Goal: Find specific page/section: Find specific page/section

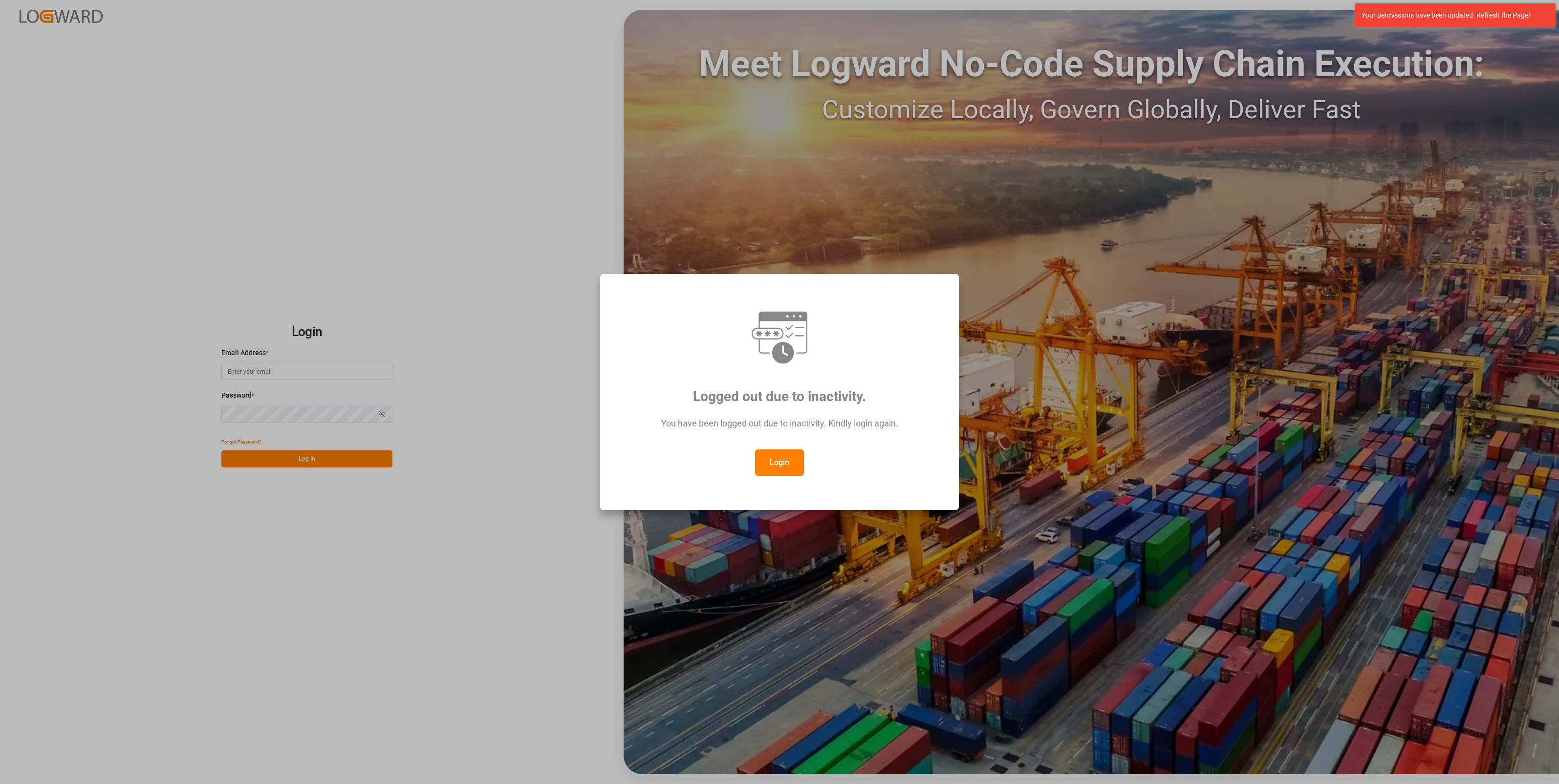
type input "[PERSON_NAME][EMAIL_ADDRESS][PERSON_NAME][DOMAIN_NAME]"
click at [316, 200] on div "Logged out due to inactivity. You have been logged out due to inactivity. Kindl…" at bounding box center [780, 392] width 1559 height 784
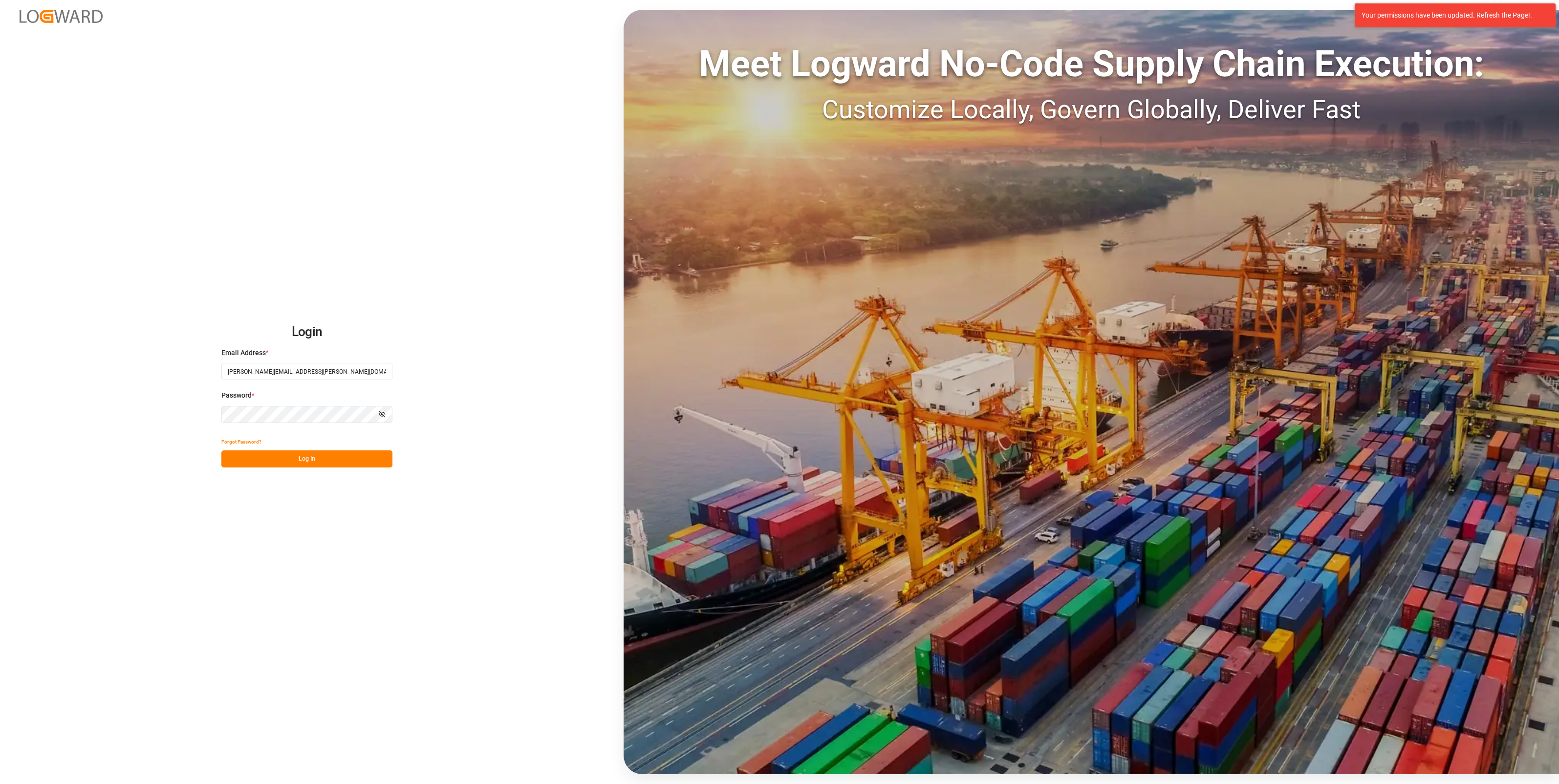
click at [313, 200] on button "Log In" at bounding box center [307, 459] width 171 height 17
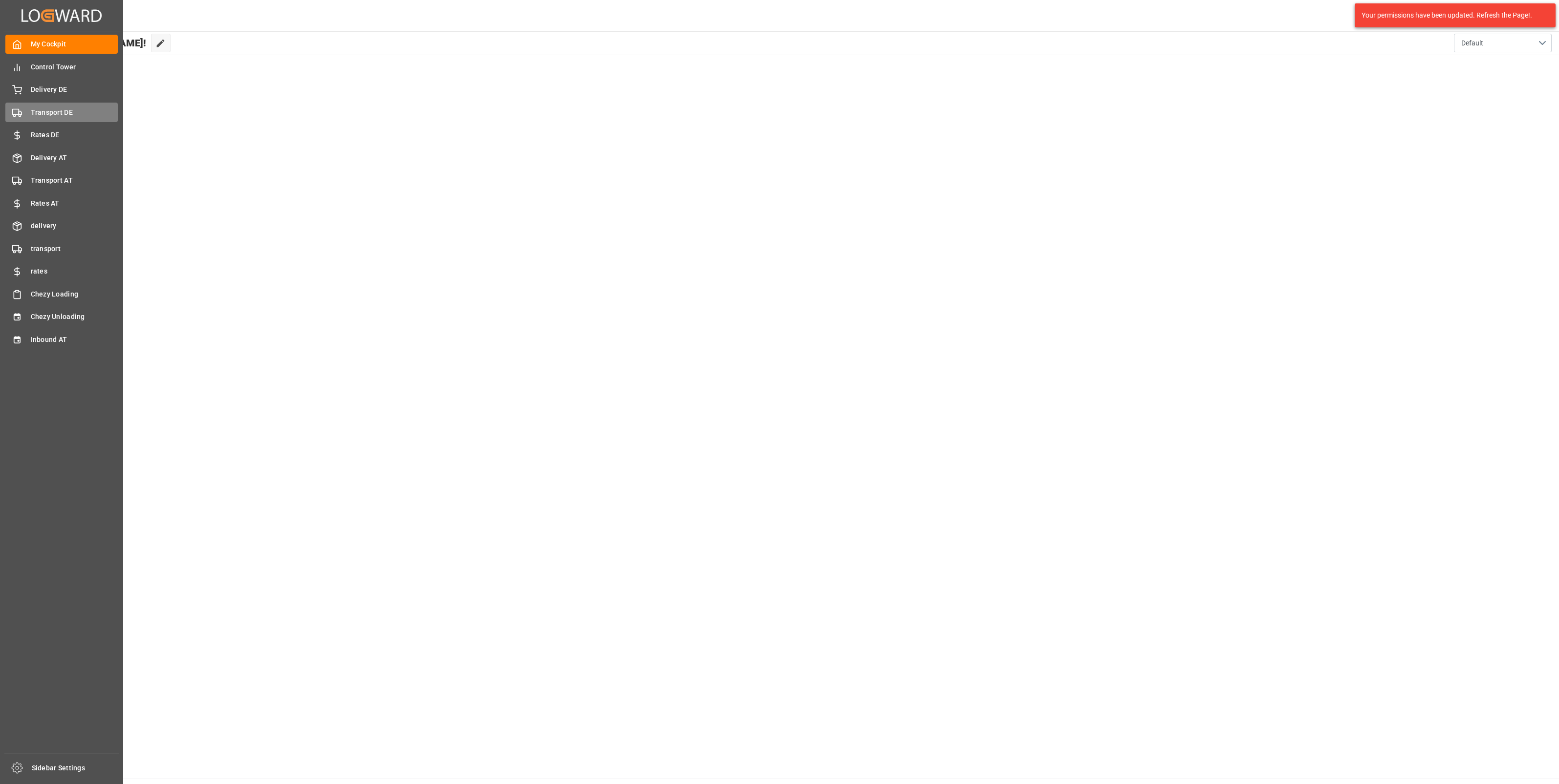
click at [57, 115] on span "Transport DE" at bounding box center [74, 113] width 88 height 10
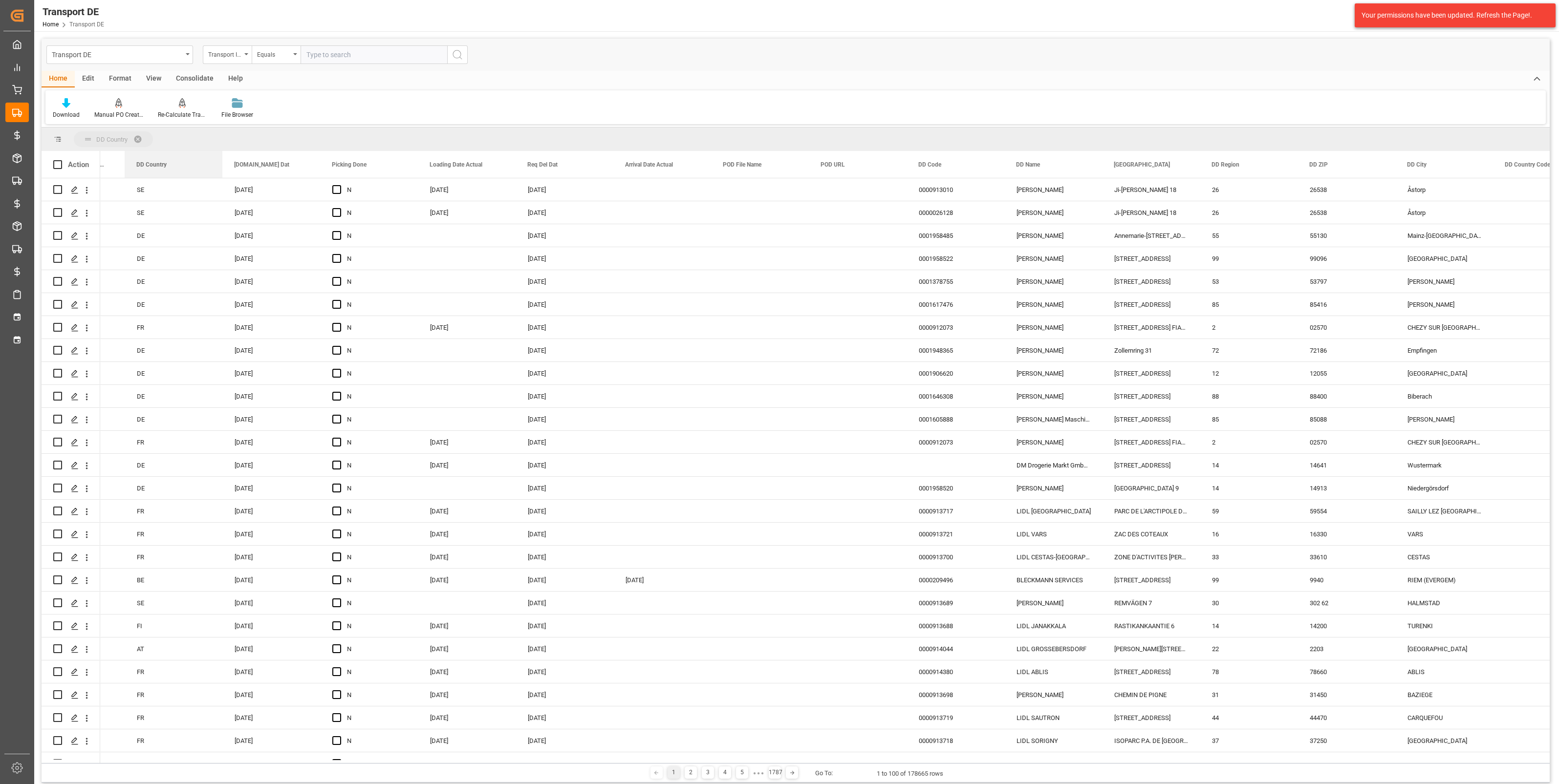
drag, startPoint x: 1439, startPoint y: 165, endPoint x: 108, endPoint y: 143, distance: 1331.2
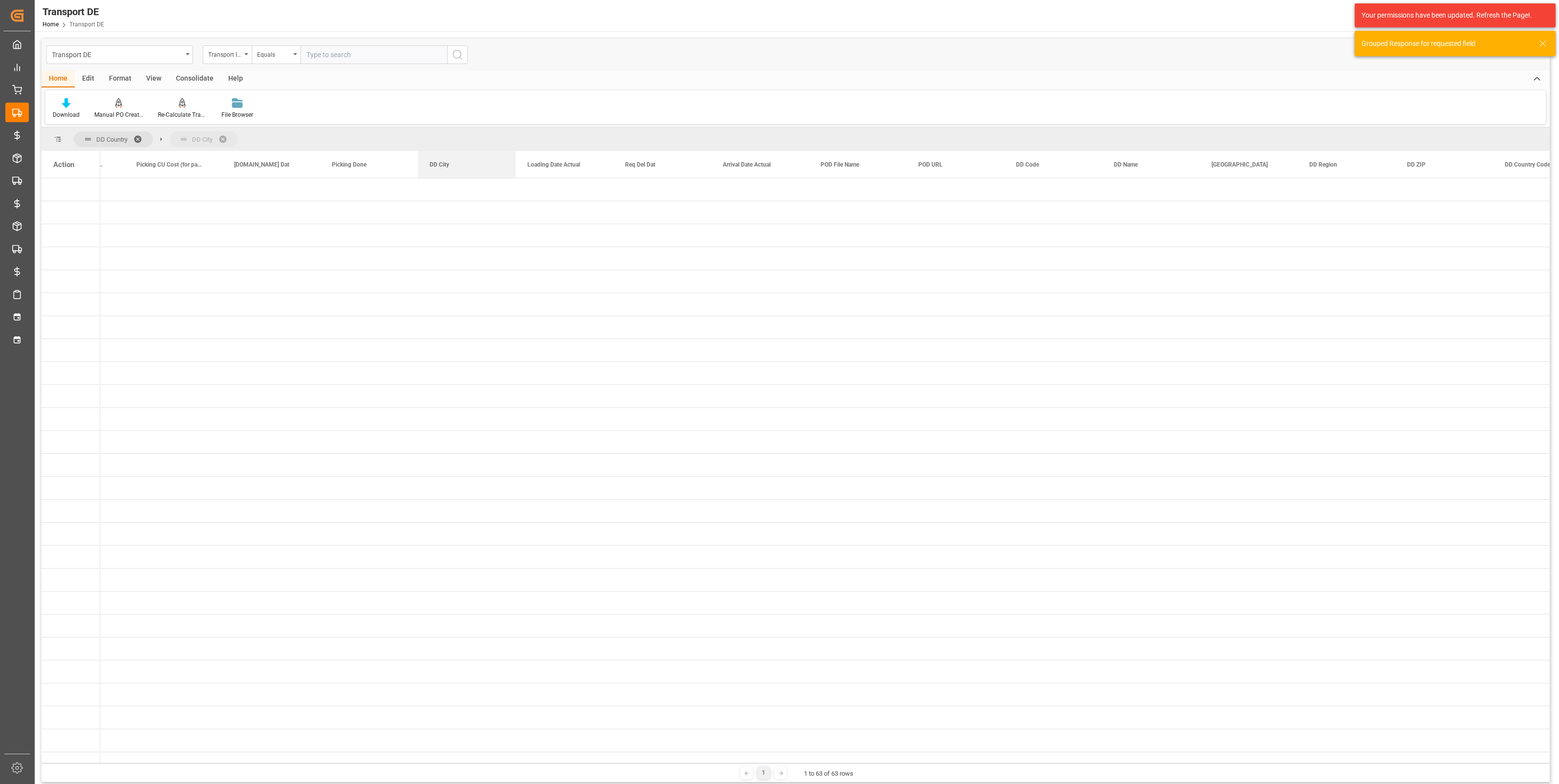
drag, startPoint x: 1416, startPoint y: 169, endPoint x: 331, endPoint y: 134, distance: 1085.6
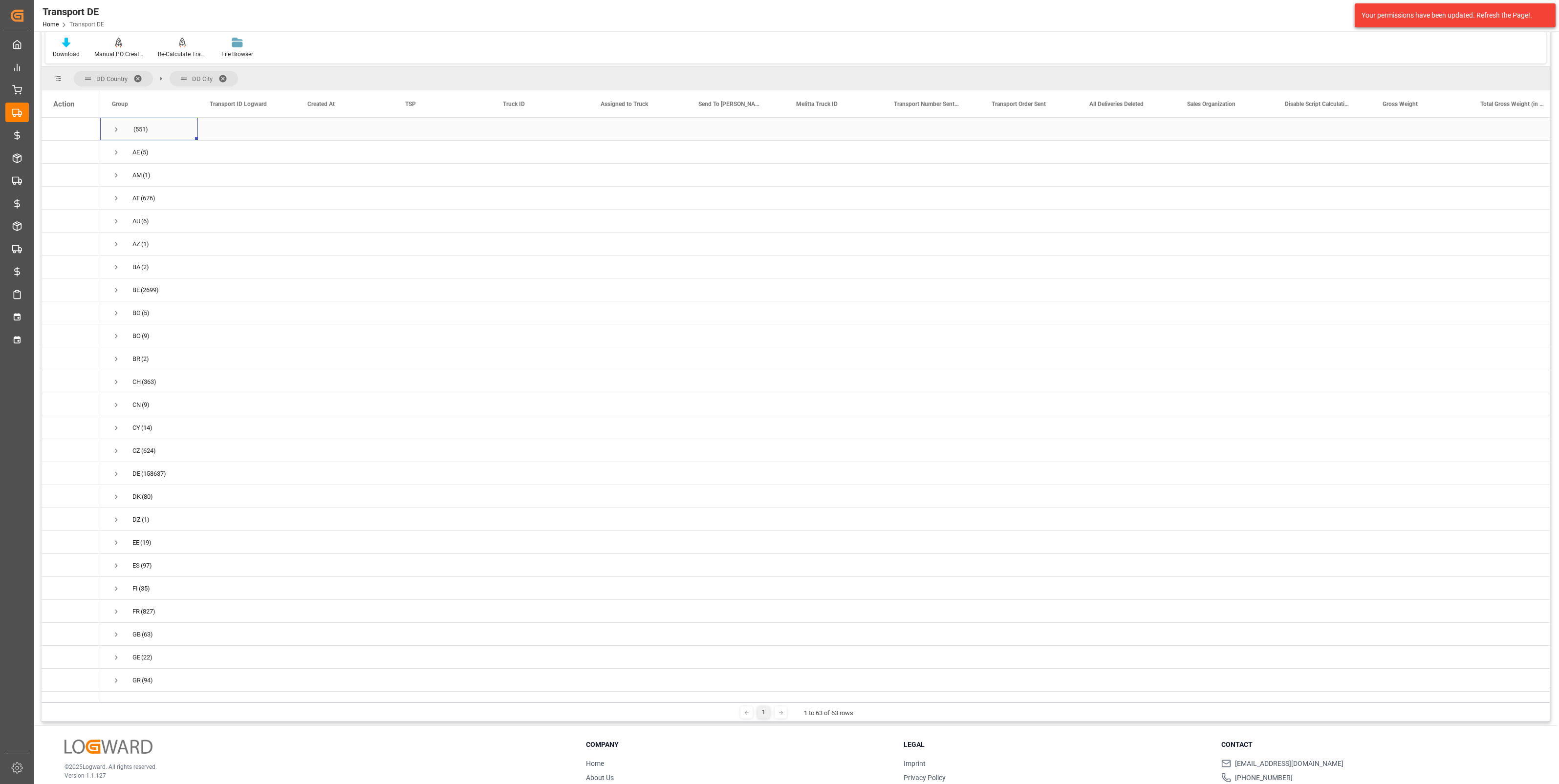
click at [120, 130] on span "(551)" at bounding box center [149, 129] width 74 height 22
click at [112, 123] on span "Press SPACE to select this row." at bounding box center [116, 129] width 9 height 22
click at [119, 151] on span "Press SPACE to select this row." at bounding box center [116, 154] width 9 height 9
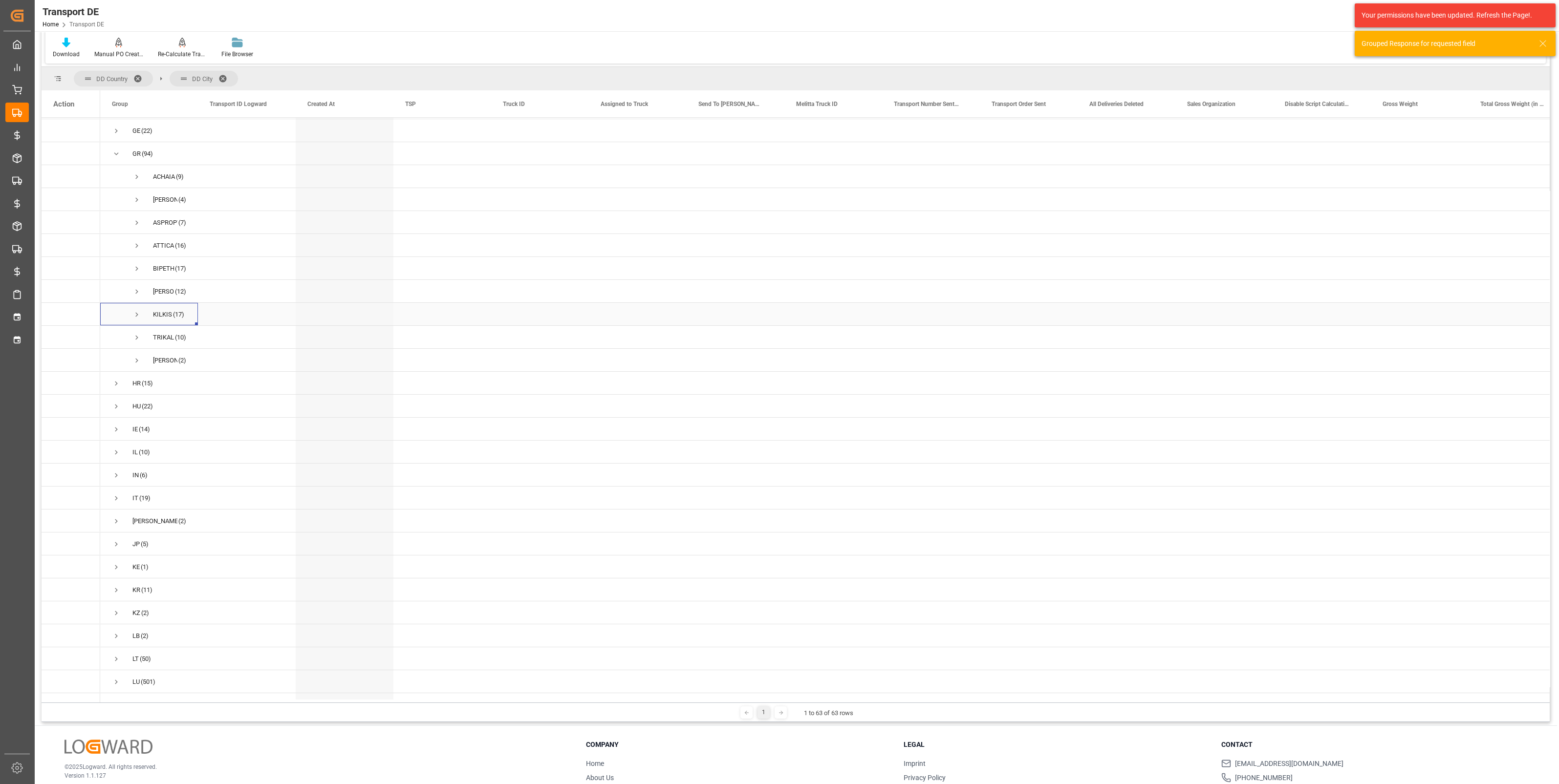
click at [128, 200] on span "KILKIS (17)" at bounding box center [149, 314] width 74 height 22
click at [139, 200] on span "Press SPACE to select this row." at bounding box center [137, 315] width 9 height 9
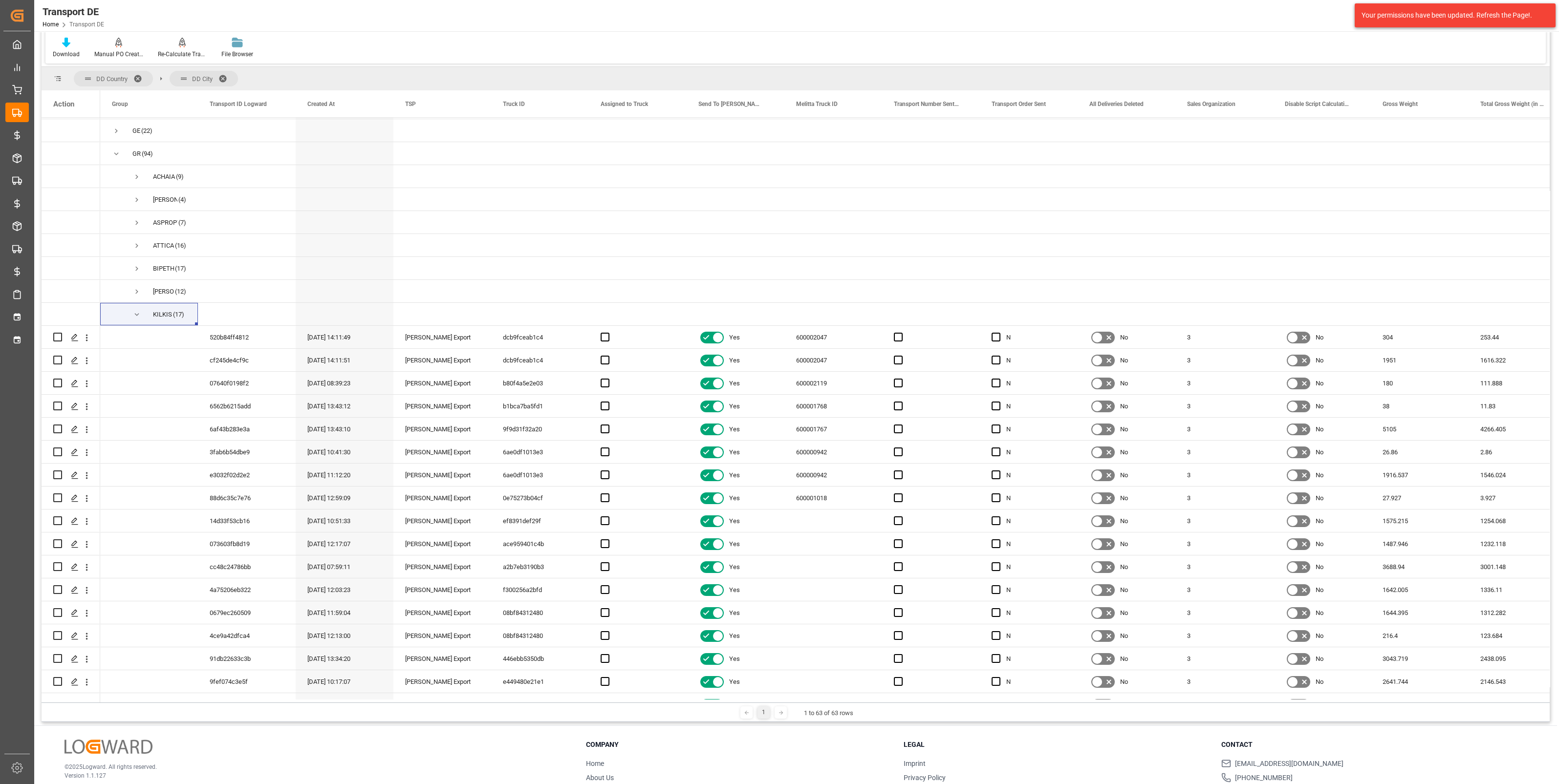
drag, startPoint x: 198, startPoint y: 708, endPoint x: 234, endPoint y: 708, distance: 36.0
click at [234, 200] on div "1 1 to 63 of 63 rows" at bounding box center [796, 712] width 1508 height 19
drag, startPoint x: 187, startPoint y: 702, endPoint x: 239, endPoint y: 702, distance: 52.0
click at [239, 200] on div "1 1 to 63 of 63 rows" at bounding box center [796, 712] width 1508 height 19
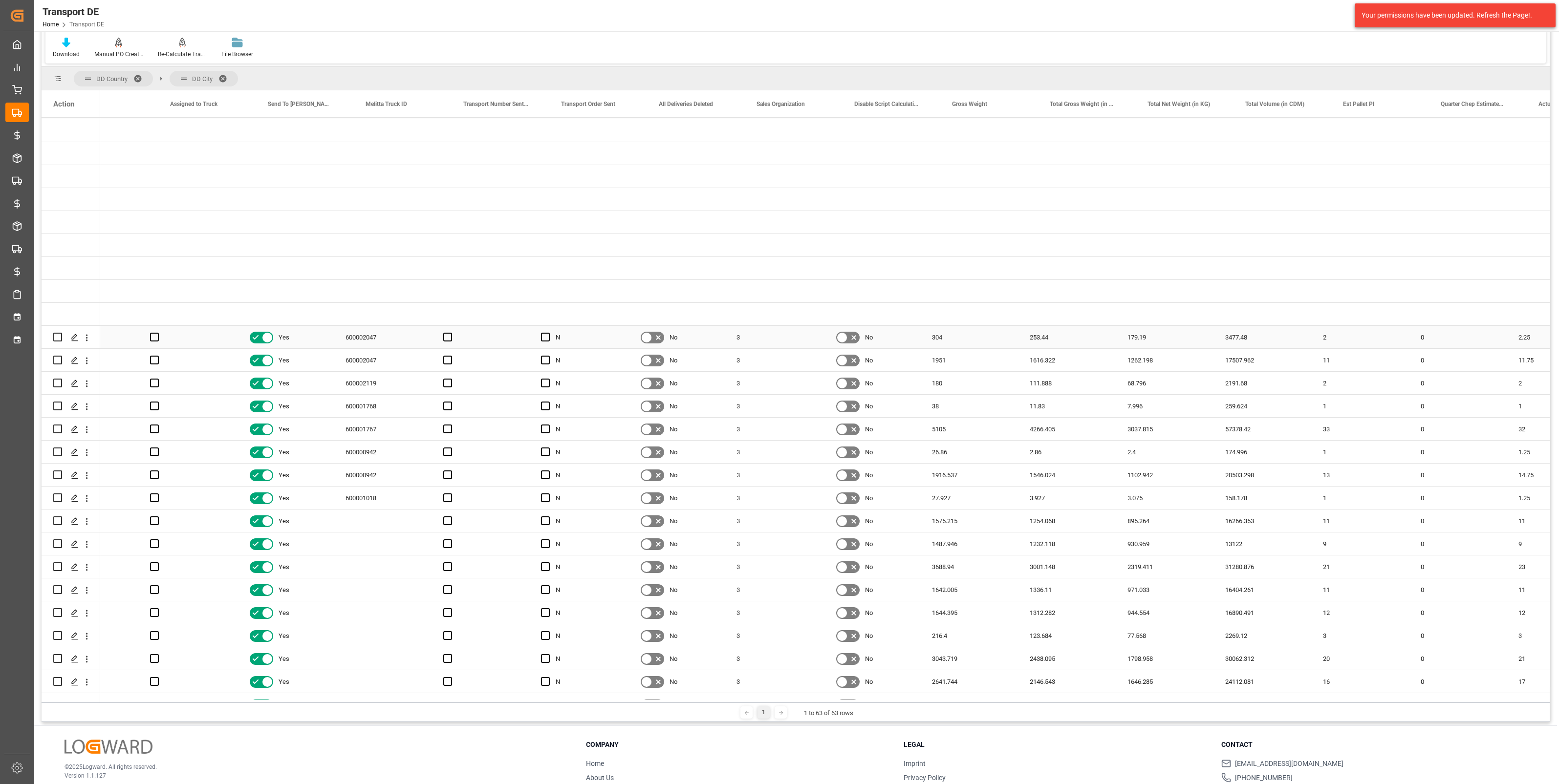
scroll to position [0, 488]
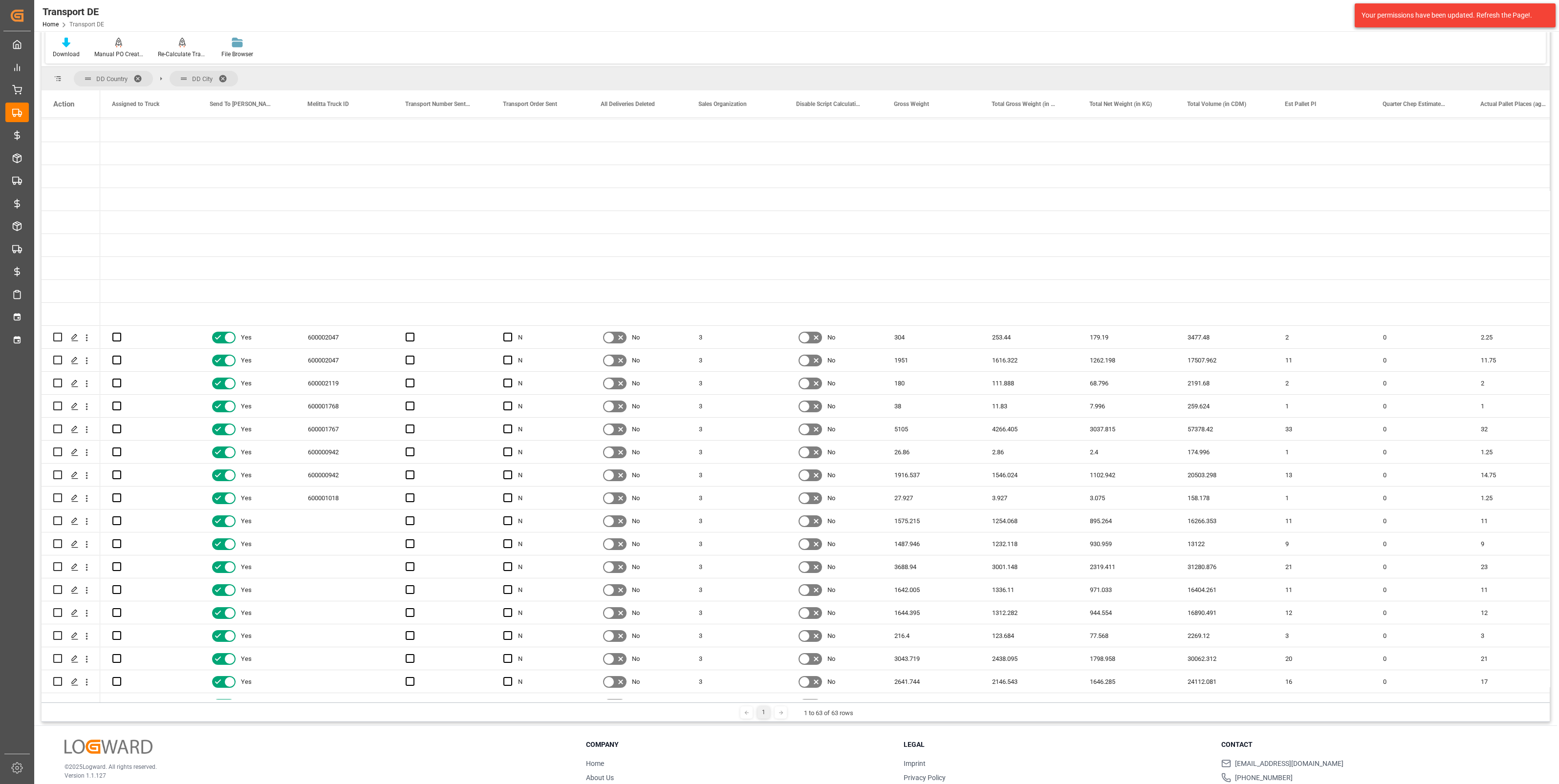
drag, startPoint x: 248, startPoint y: 702, endPoint x: 0, endPoint y: 680, distance: 249.0
click at [0, 200] on html "Created by potrace 1.15, written by [PERSON_NAME] [DATE]-[DATE] Created by potr…" at bounding box center [780, 392] width 1559 height 784
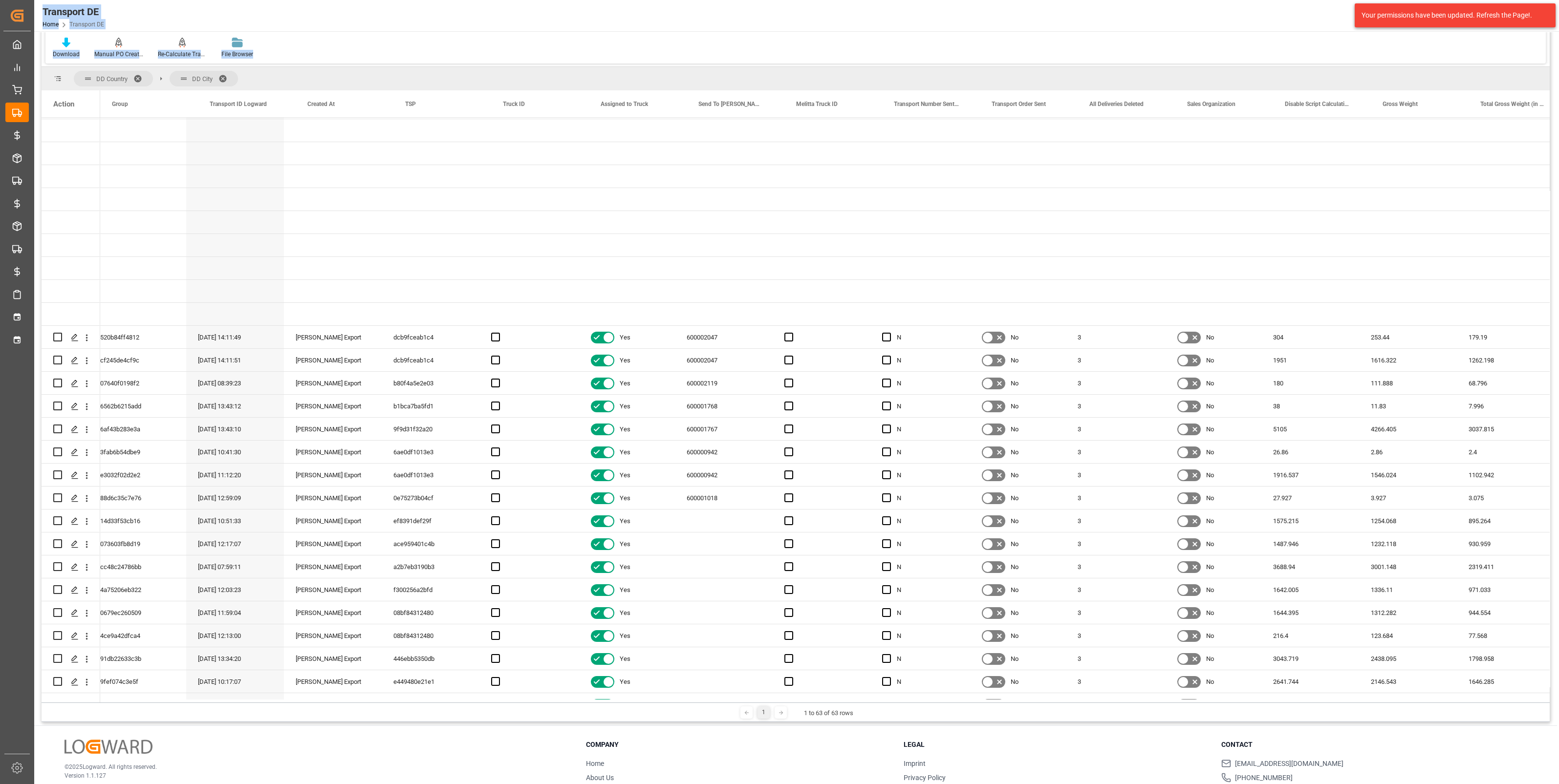
scroll to position [0, 0]
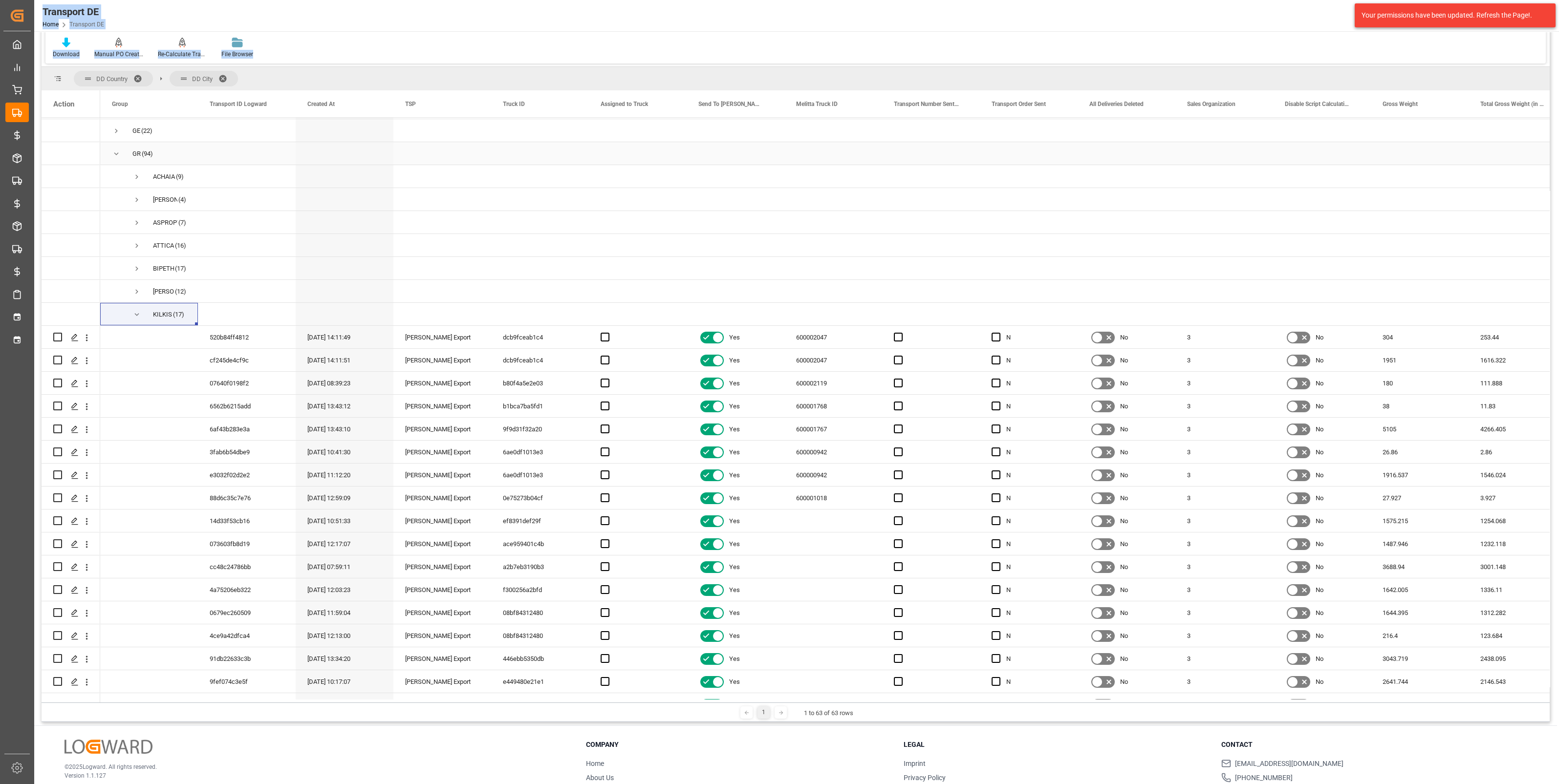
click at [117, 153] on span "Press SPACE to select this row." at bounding box center [116, 154] width 9 height 9
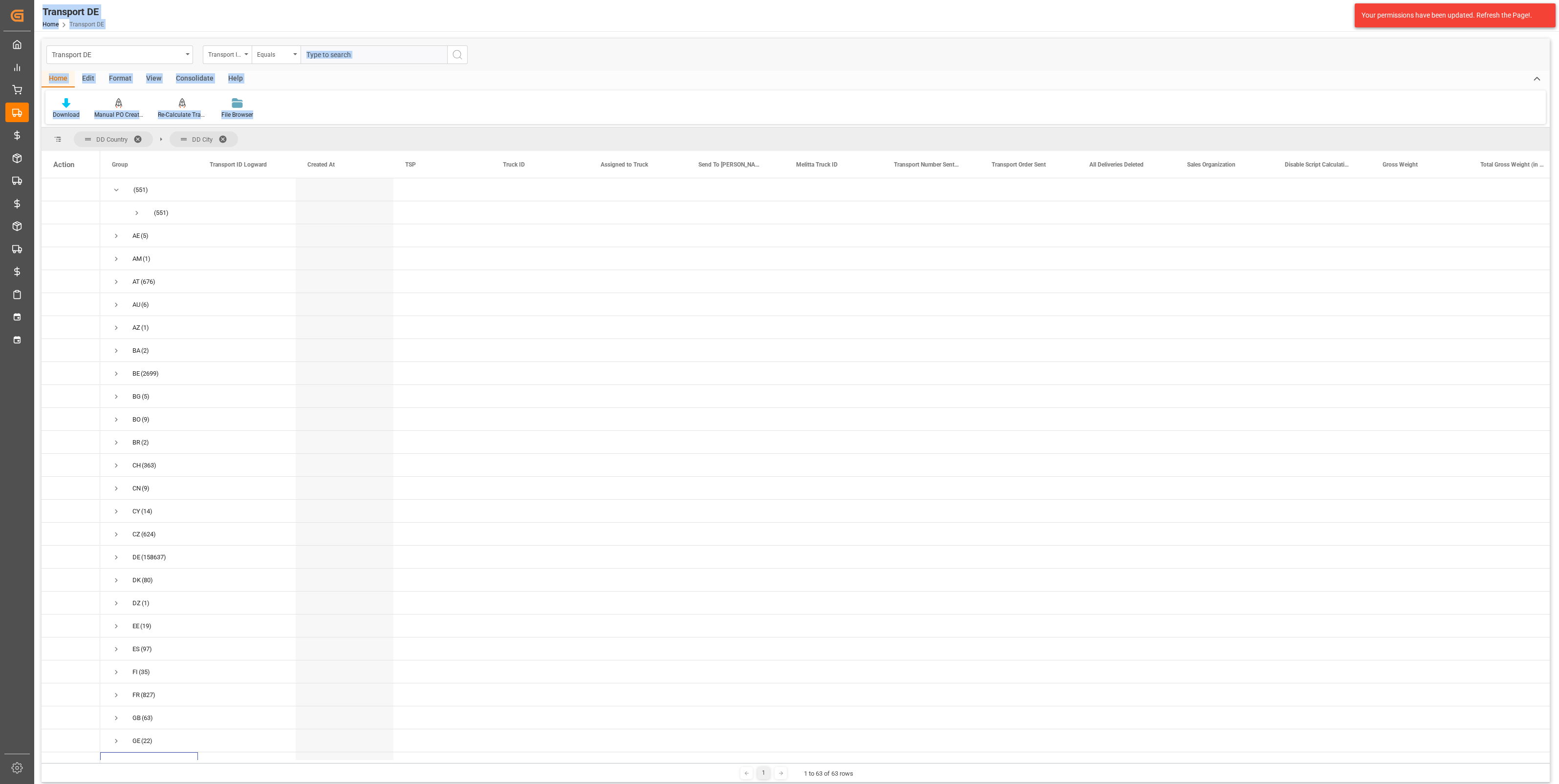
scroll to position [549, 0]
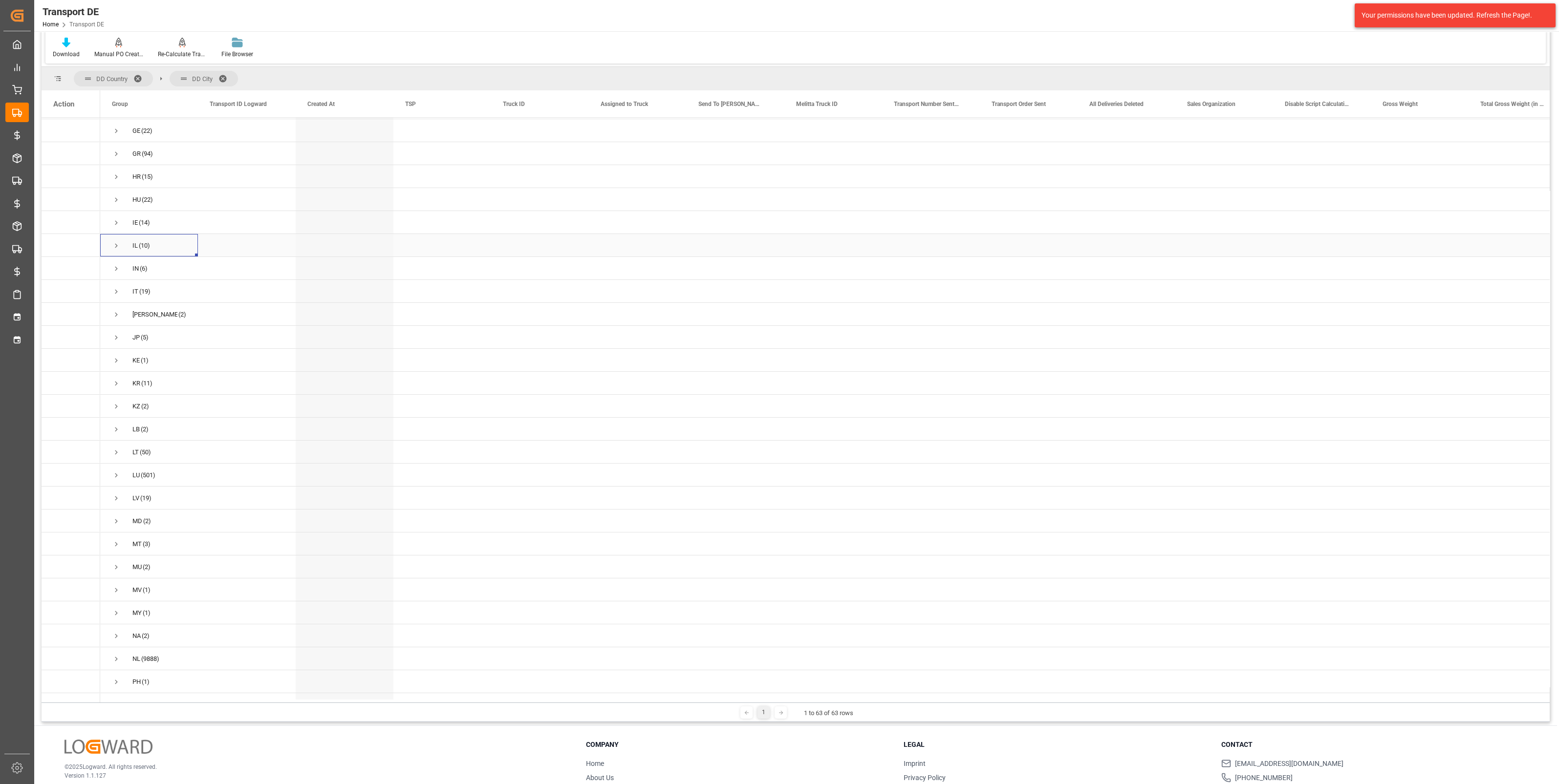
click at [115, 244] on span "Press SPACE to select this row." at bounding box center [116, 246] width 9 height 9
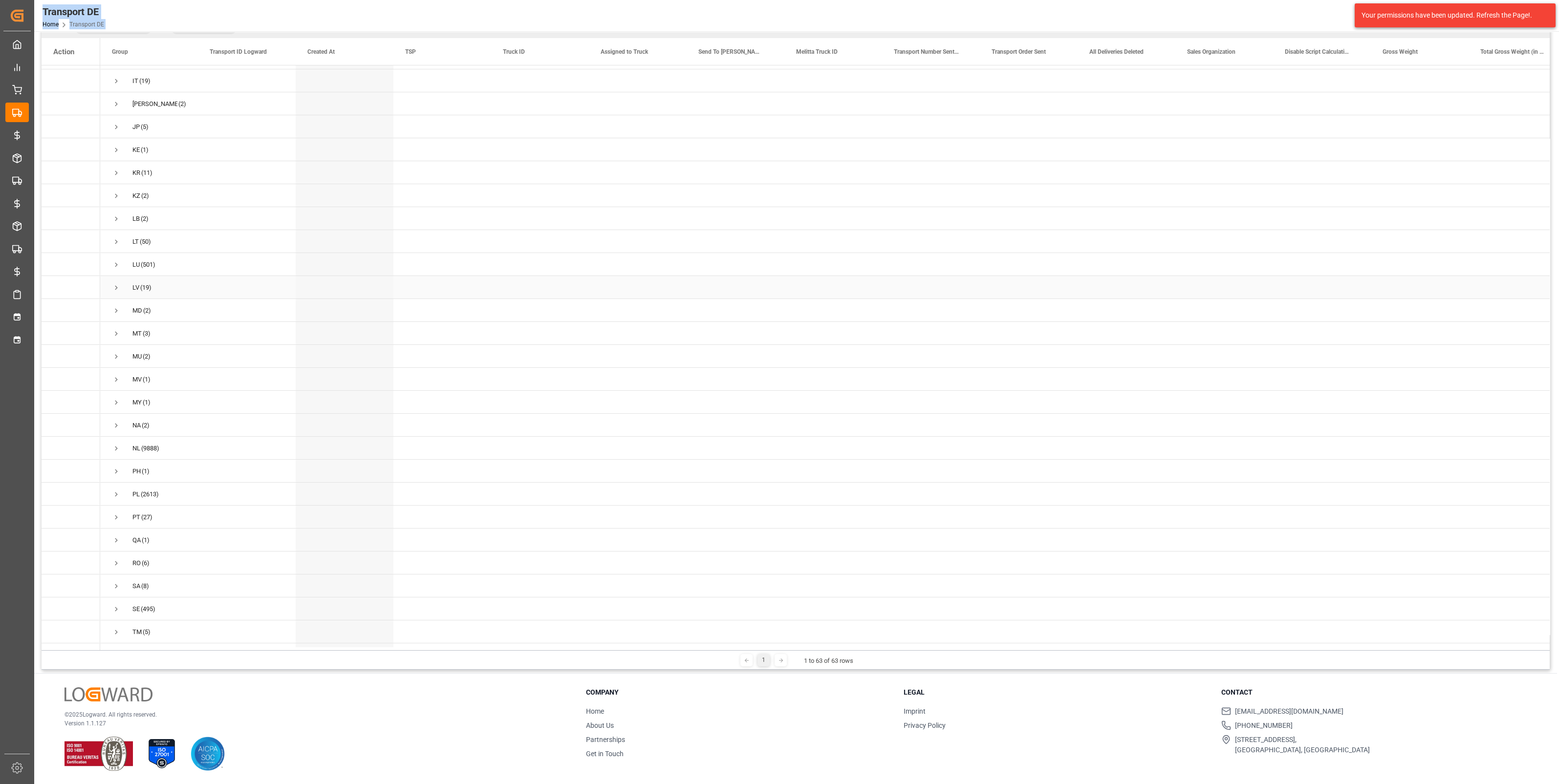
scroll to position [716, 0]
click at [116, 119] on span "Press SPACE to select this row." at bounding box center [116, 119] width 9 height 9
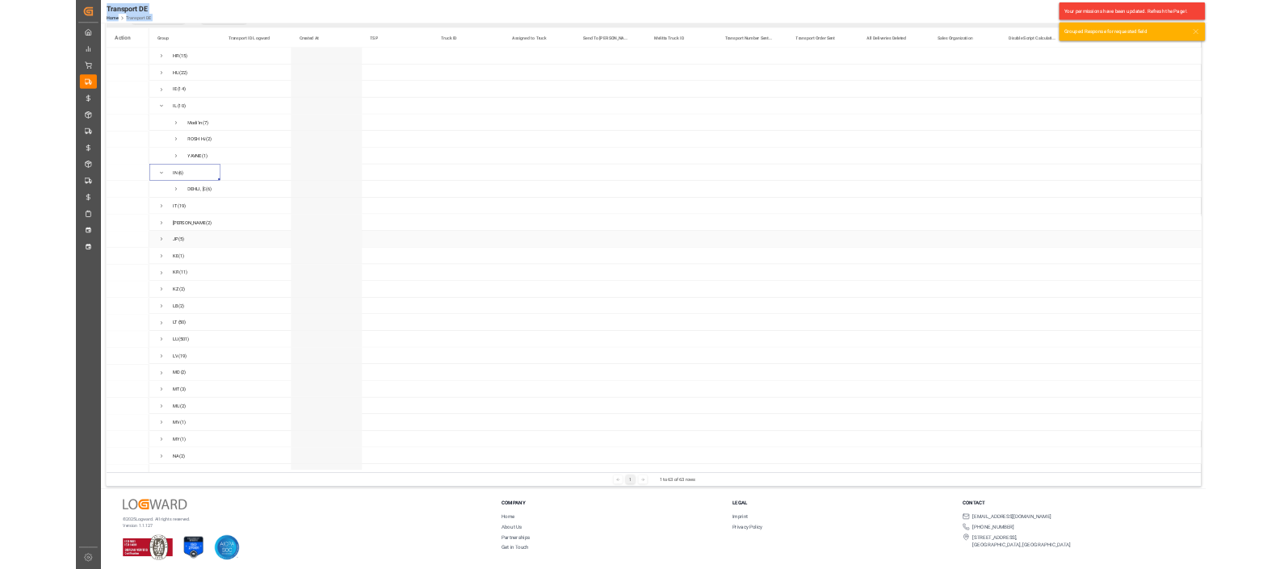
scroll to position [880, 0]
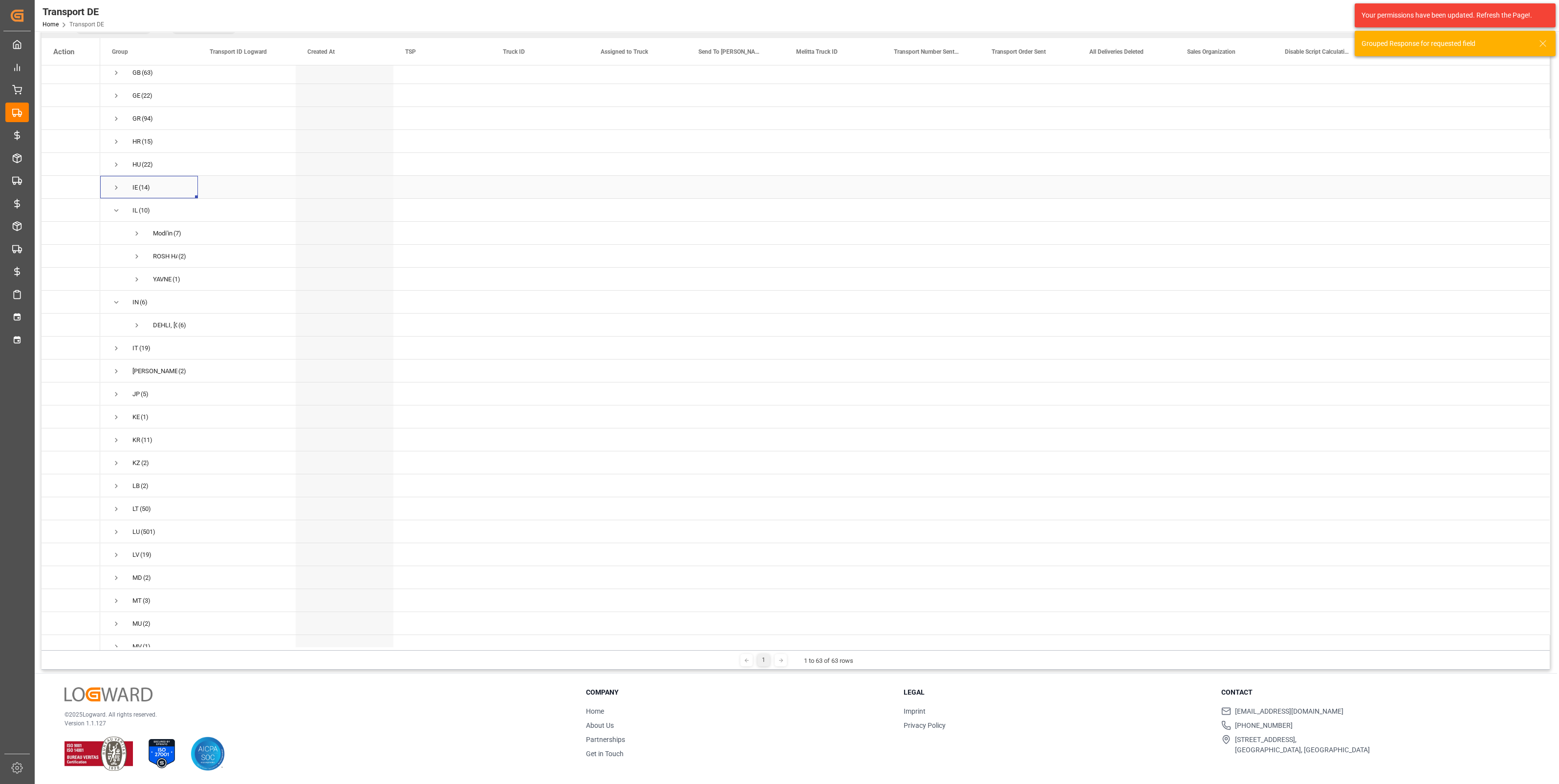
click at [113, 181] on span "Press SPACE to select this row." at bounding box center [116, 188] width 9 height 22
click at [184, 232] on span "(10)" at bounding box center [180, 233] width 11 height 22
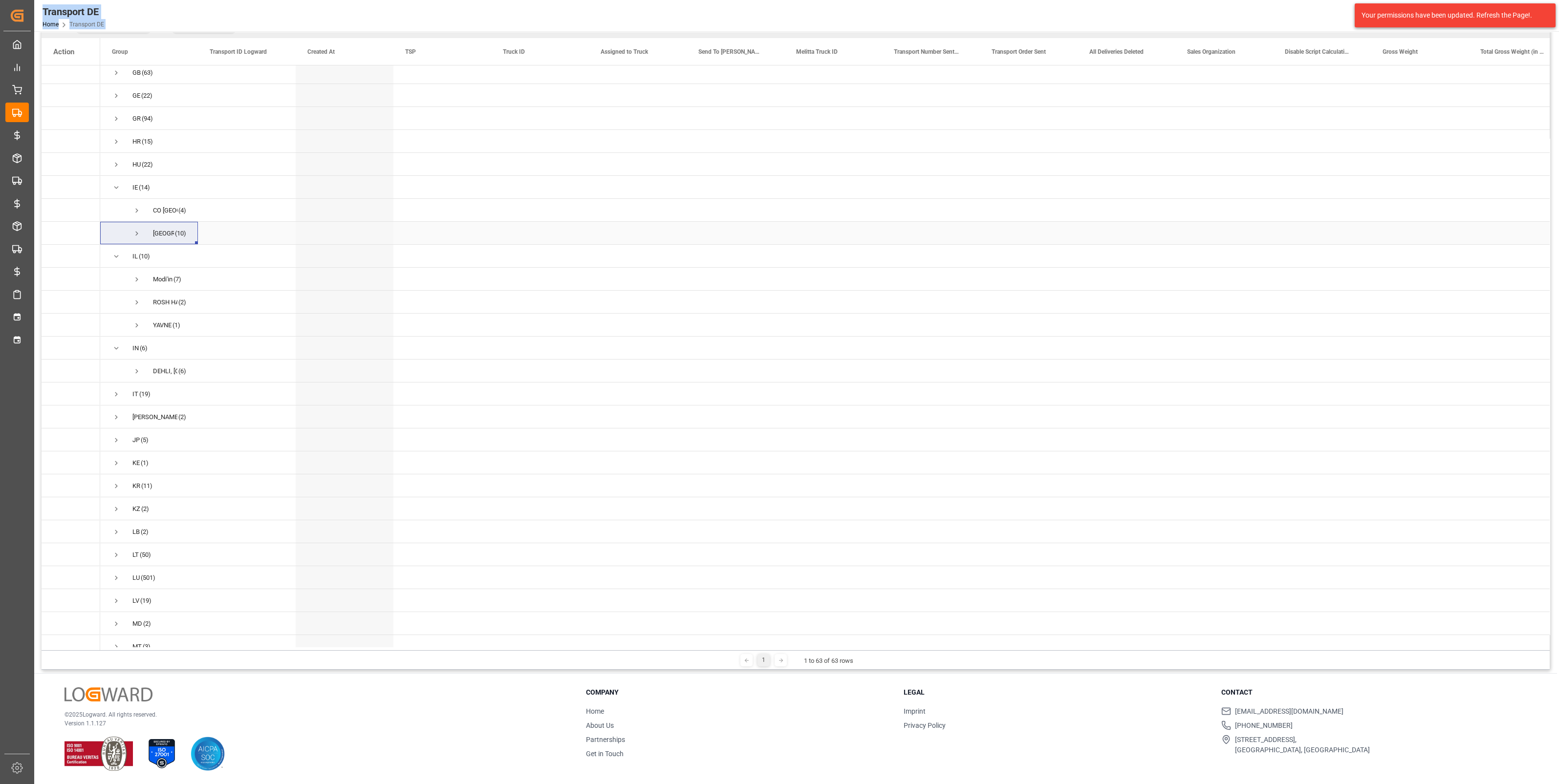
click at [138, 237] on span "Press SPACE to select this row." at bounding box center [137, 234] width 9 height 9
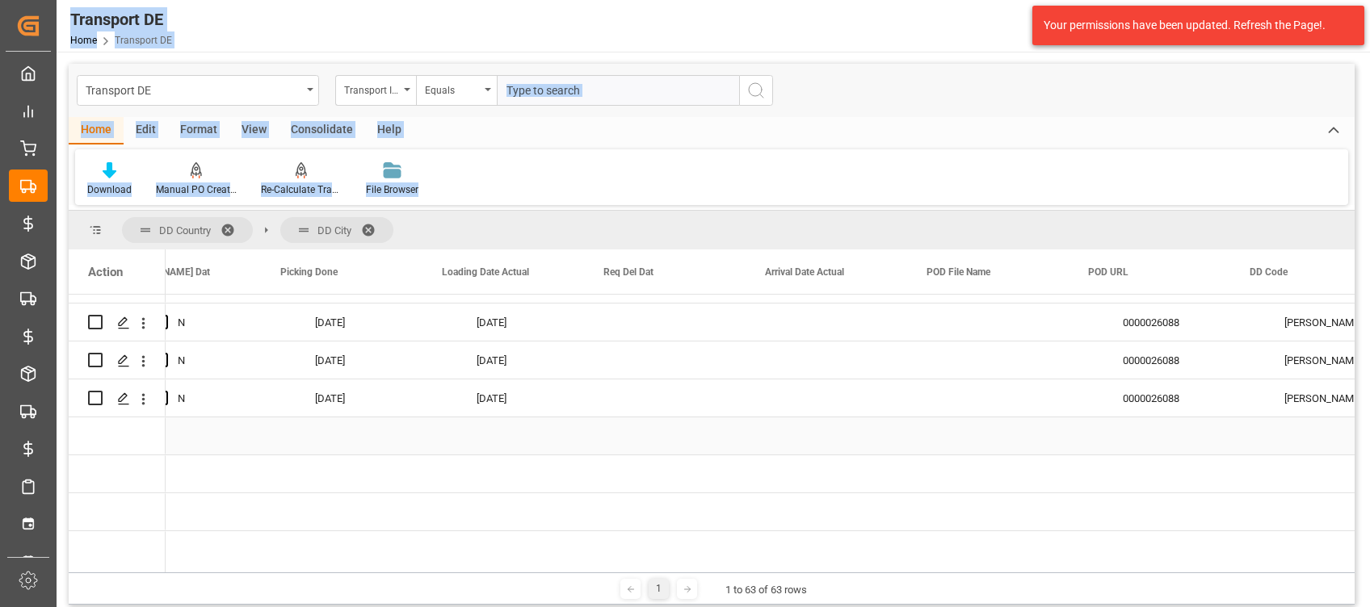
scroll to position [0, 5712]
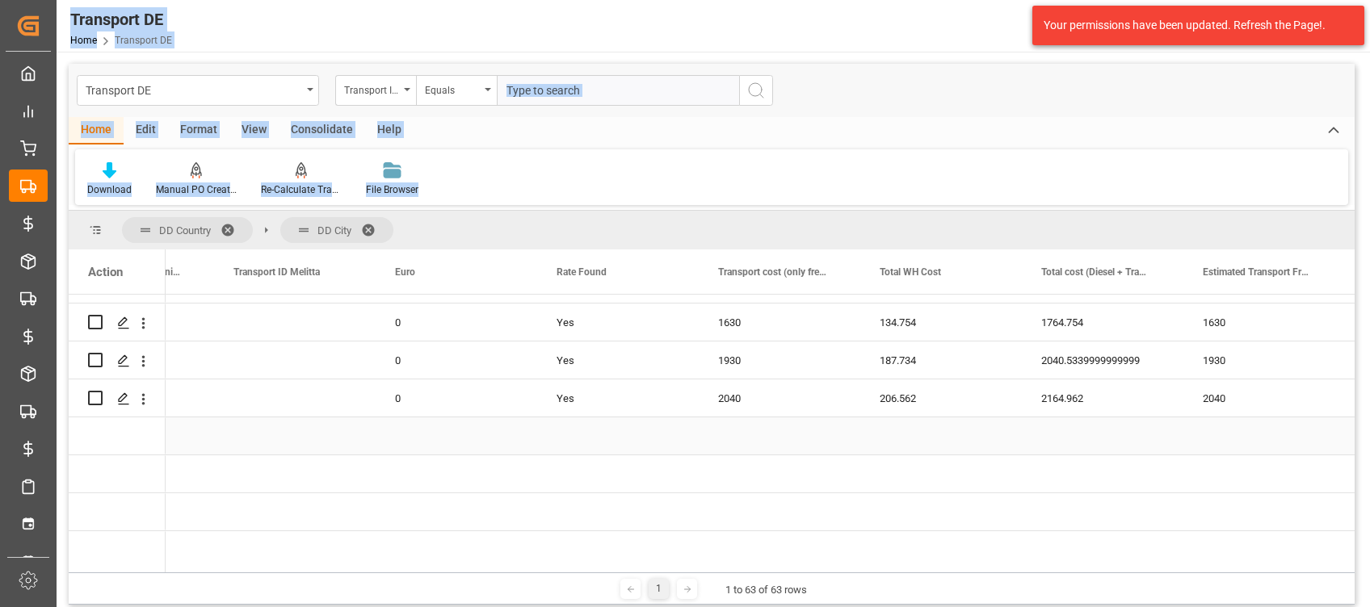
scroll to position [0, 3899]
